Goal: Navigation & Orientation: Find specific page/section

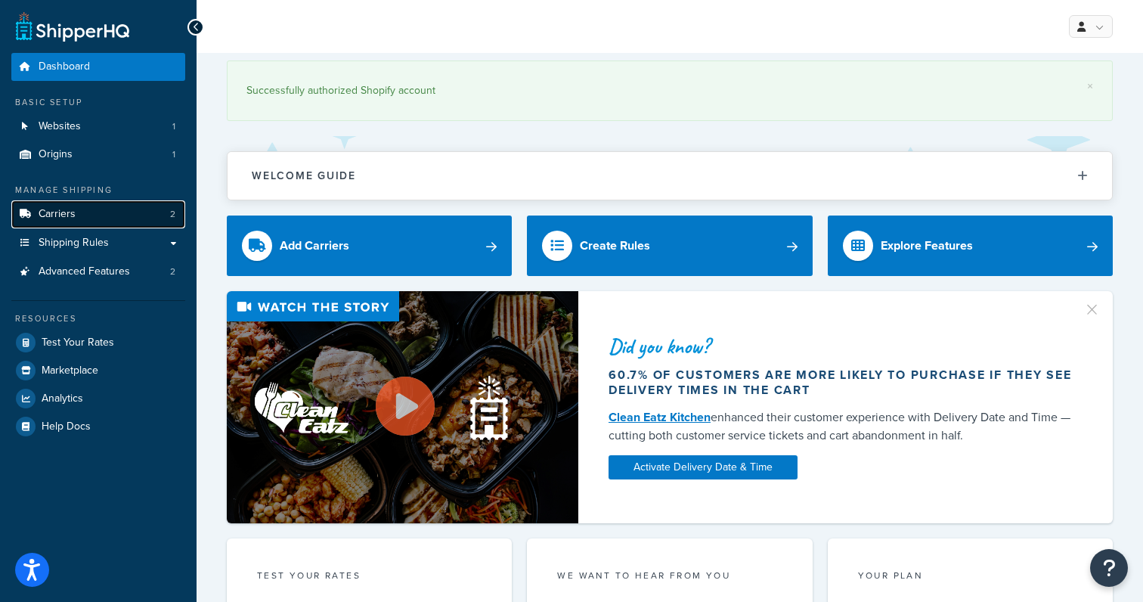
click at [162, 218] on link "Carriers 2" at bounding box center [98, 214] width 174 height 28
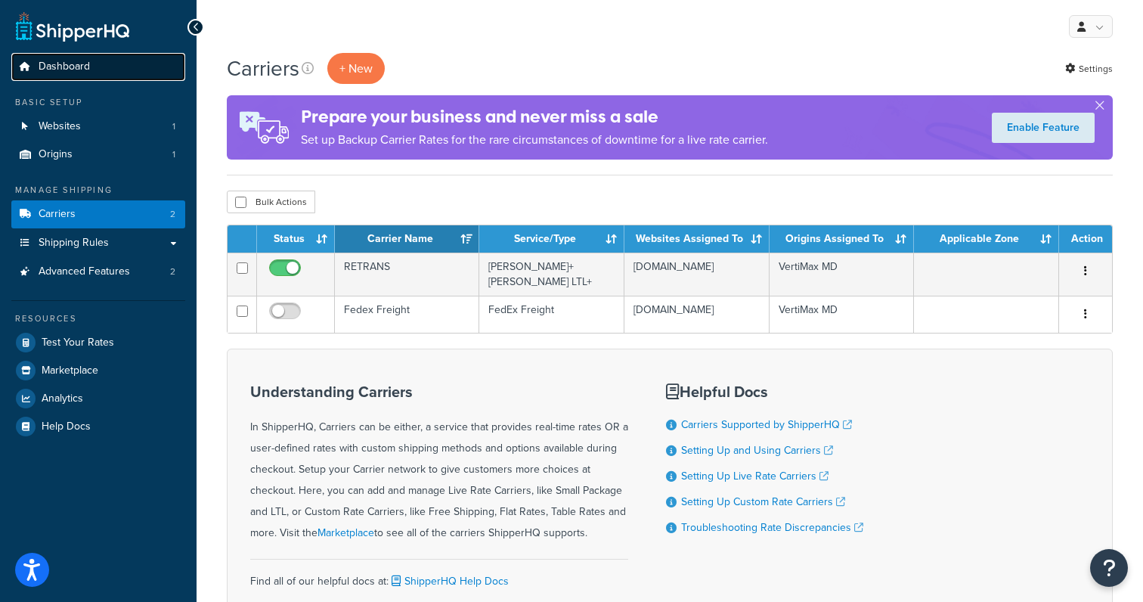
click at [115, 73] on link "Dashboard" at bounding box center [98, 67] width 174 height 28
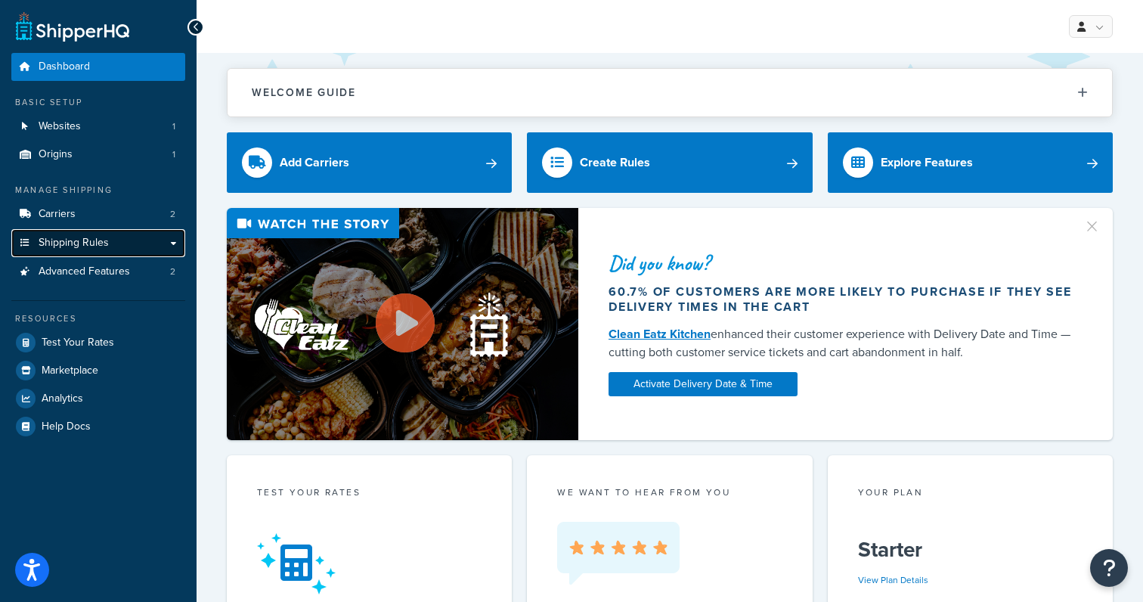
click at [98, 237] on span "Shipping Rules" at bounding box center [74, 243] width 70 height 13
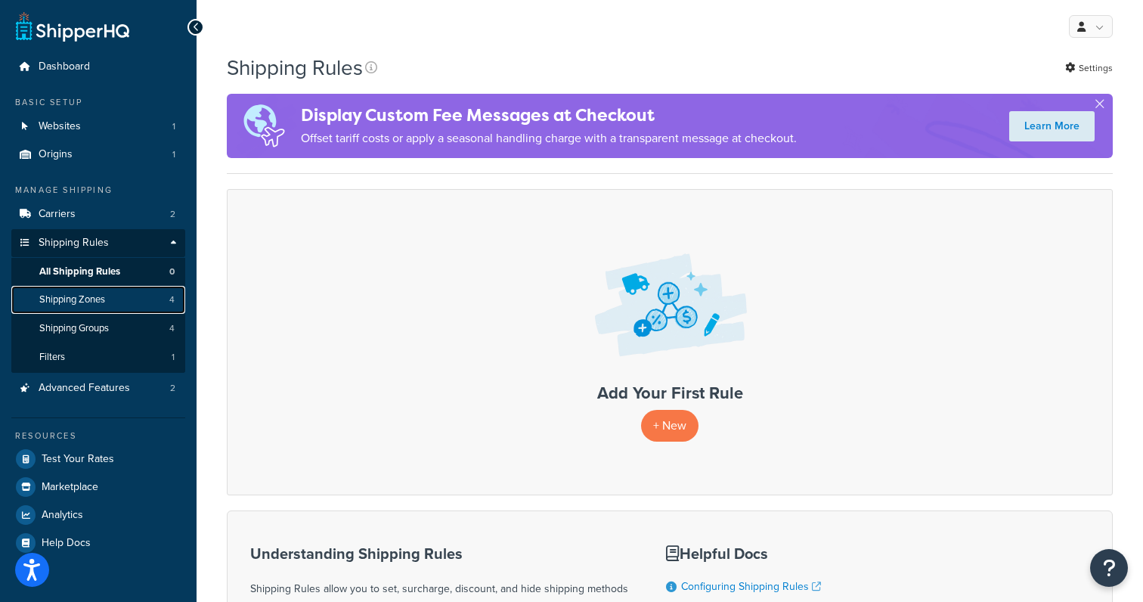
click at [119, 297] on link "Shipping Zones 4" at bounding box center [98, 300] width 174 height 28
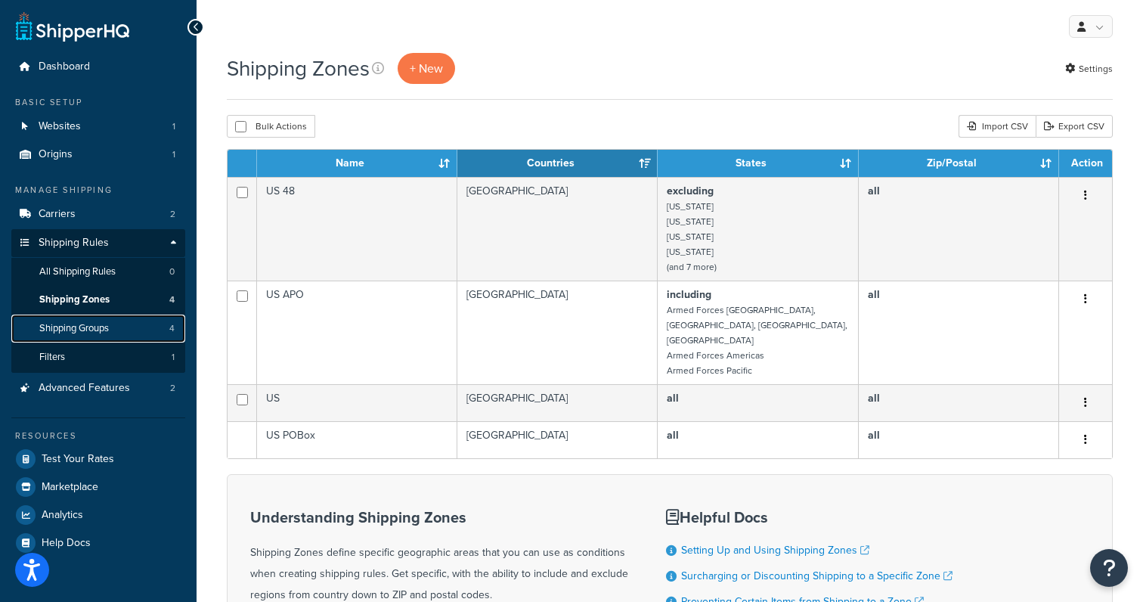
click at [130, 317] on link "Shipping Groups 4" at bounding box center [98, 329] width 174 height 28
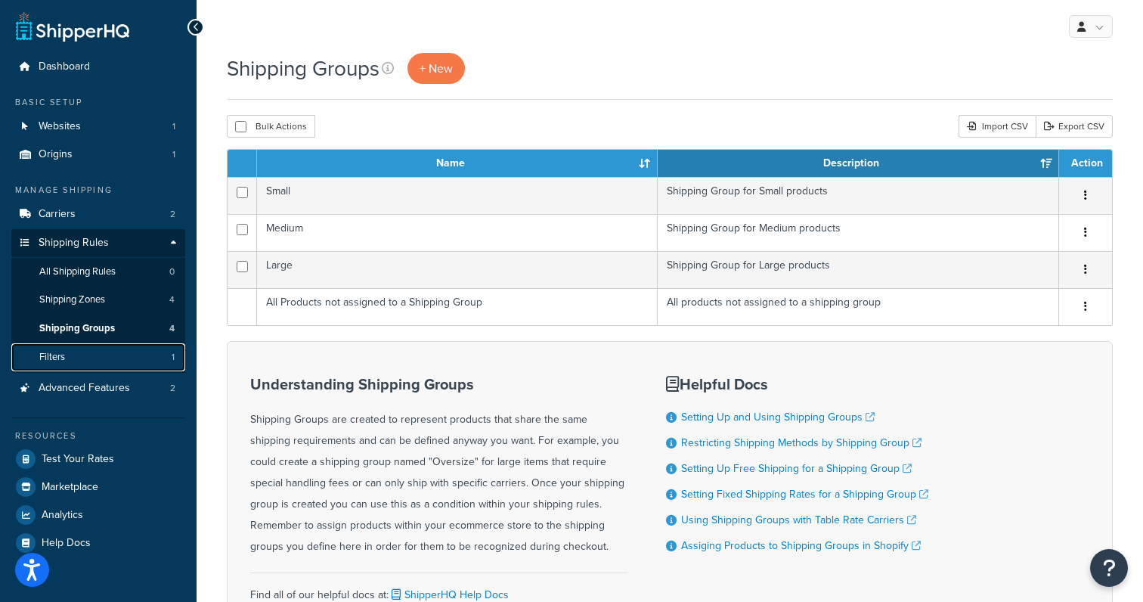
click at [121, 354] on link "Filters 1" at bounding box center [98, 357] width 174 height 28
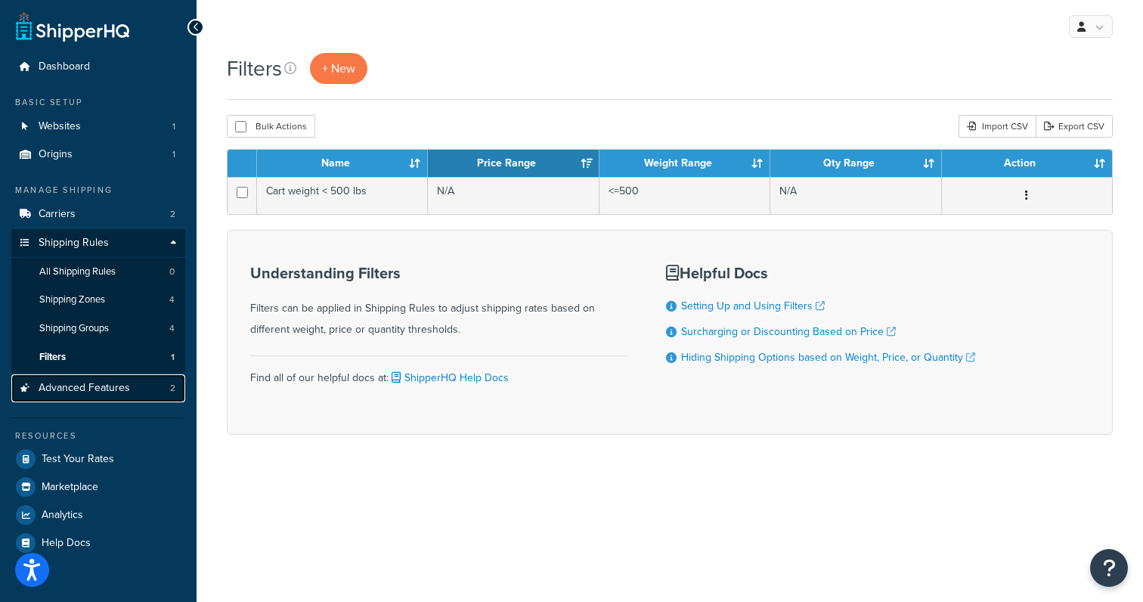
click at [135, 397] on link "Advanced Features 2" at bounding box center [98, 388] width 174 height 28
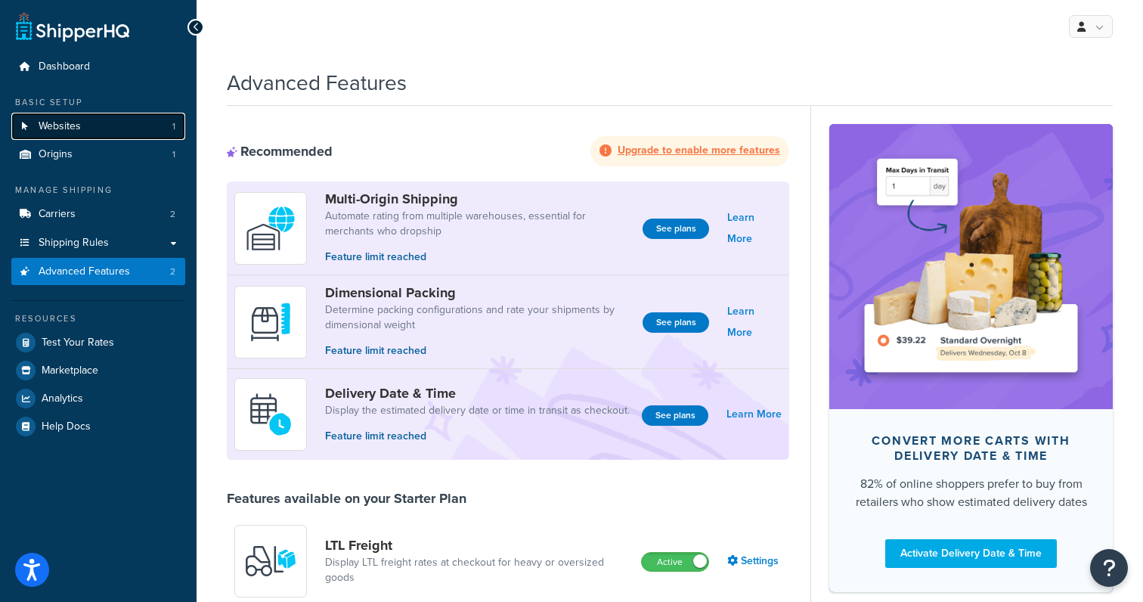
click at [138, 129] on link "Websites 1" at bounding box center [98, 127] width 174 height 28
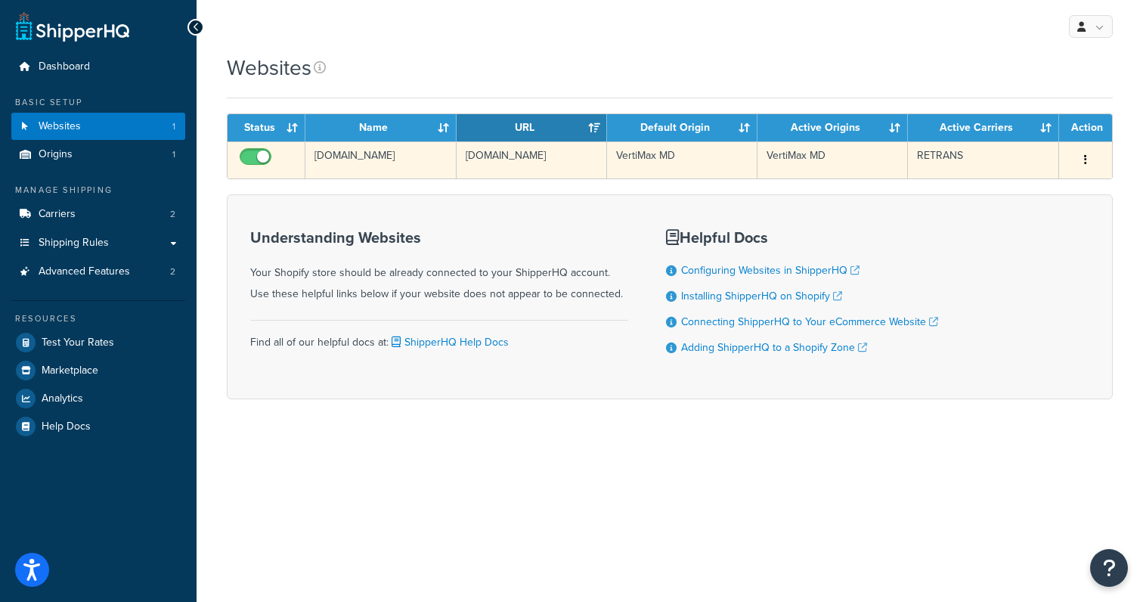
click at [392, 157] on td "[DOMAIN_NAME]" at bounding box center [380, 159] width 150 height 37
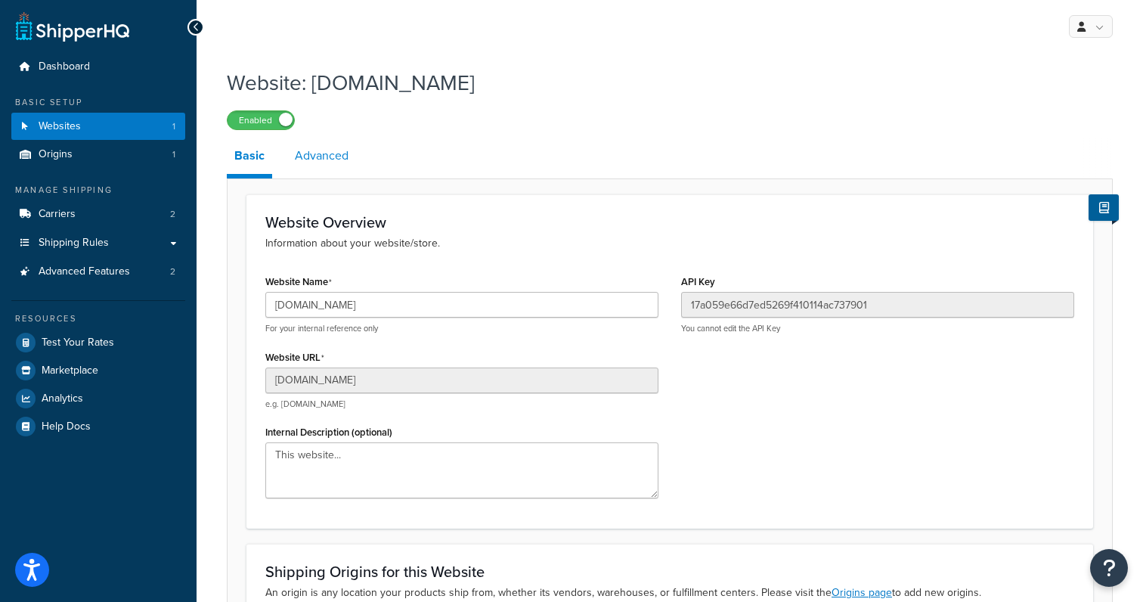
click at [346, 165] on link "Advanced" at bounding box center [321, 156] width 69 height 36
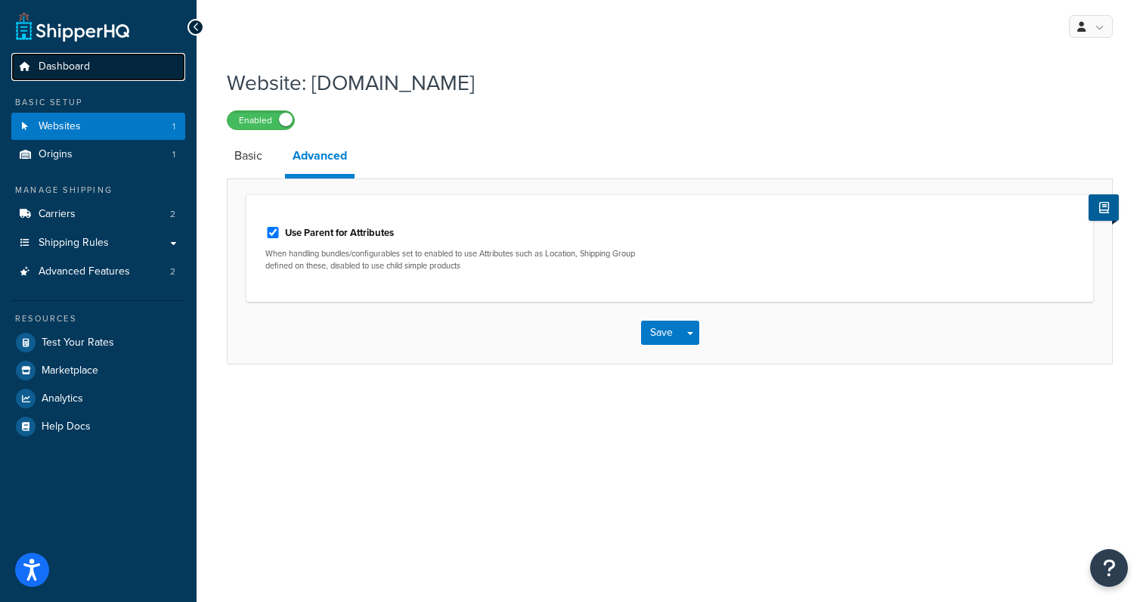
click at [121, 67] on link "Dashboard" at bounding box center [98, 67] width 174 height 28
